Goal: Task Accomplishment & Management: Manage account settings

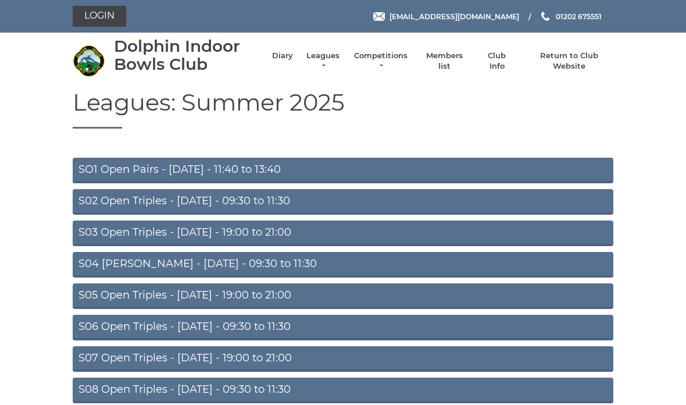
click at [113, 26] on link "Login" at bounding box center [100, 16] width 54 height 21
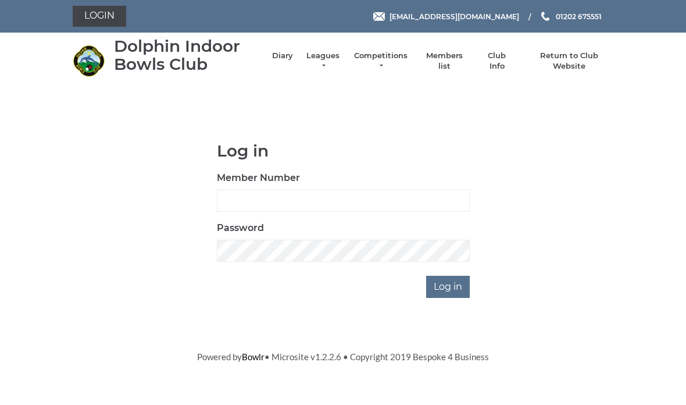
click at [317, 205] on input "Member Number" at bounding box center [343, 201] width 253 height 22
type input "2967"
click at [451, 291] on input "Log in" at bounding box center [448, 287] width 44 height 22
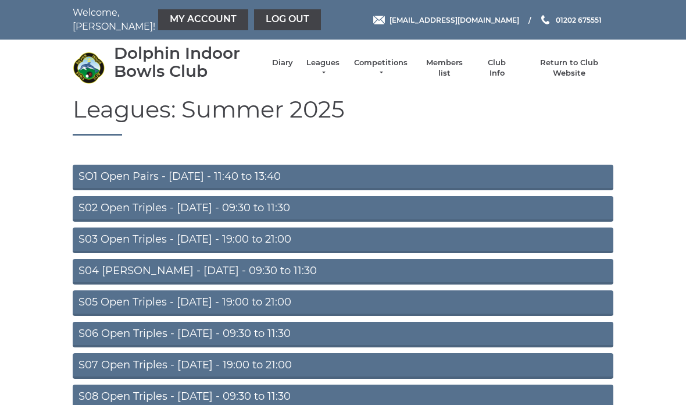
click at [180, 29] on link "My Account" at bounding box center [203, 19] width 90 height 21
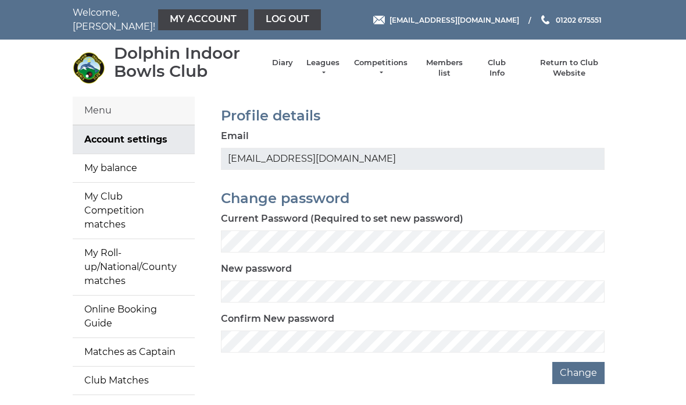
click at [144, 169] on link "My balance" at bounding box center [134, 168] width 122 height 28
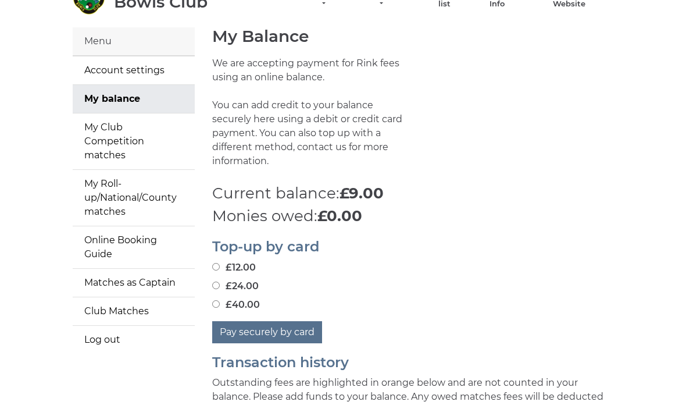
scroll to position [74, 0]
